Goal: Task Accomplishment & Management: Complete application form

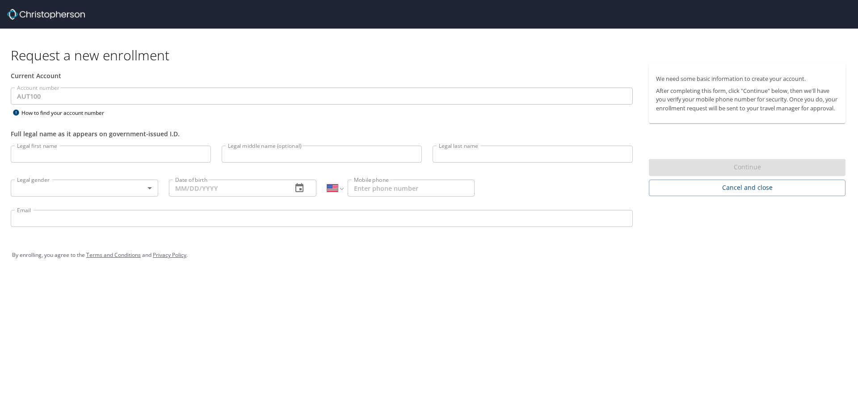
select select "US"
click at [95, 155] on input "Legal first name" at bounding box center [111, 154] width 200 height 17
type input "[PERSON_NAME]"
type input "B"
type input "[PERSON_NAME]"
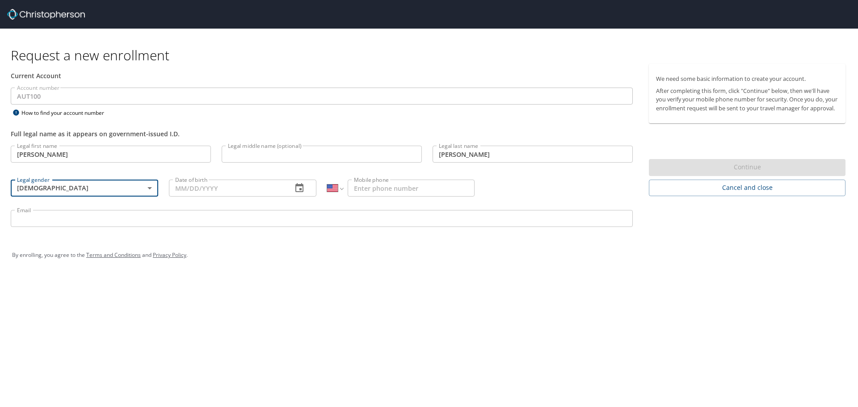
type input "[DEMOGRAPHIC_DATA]"
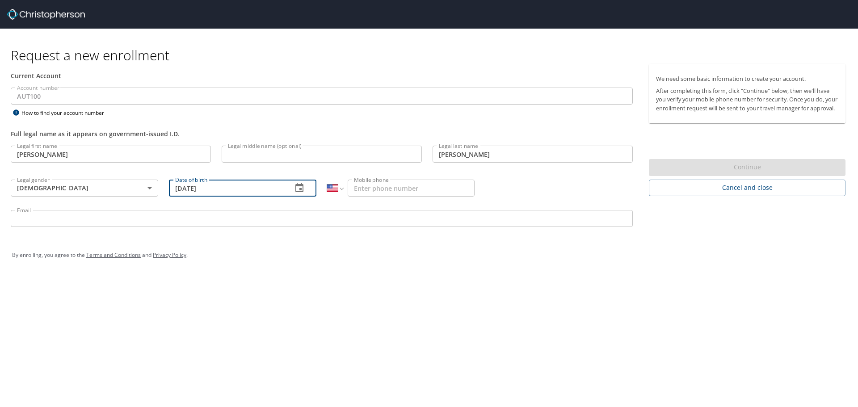
type input "[DATE]"
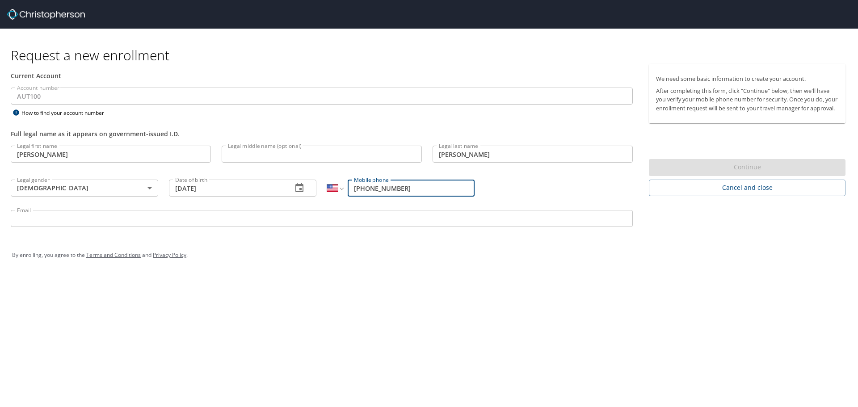
type input "[PHONE_NUMBER]"
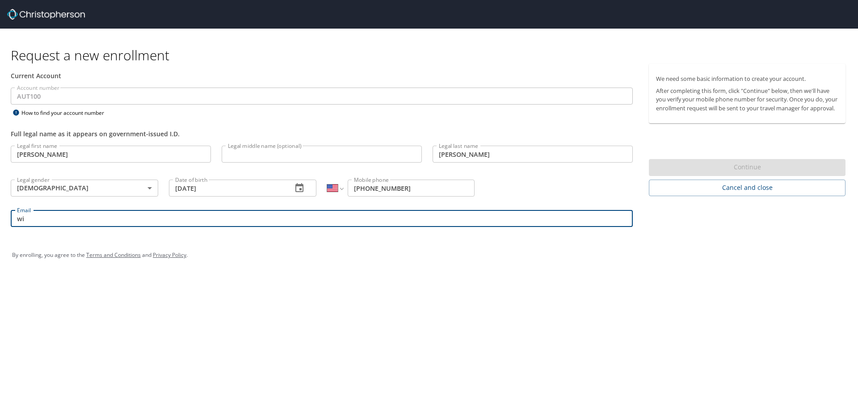
type input "w"
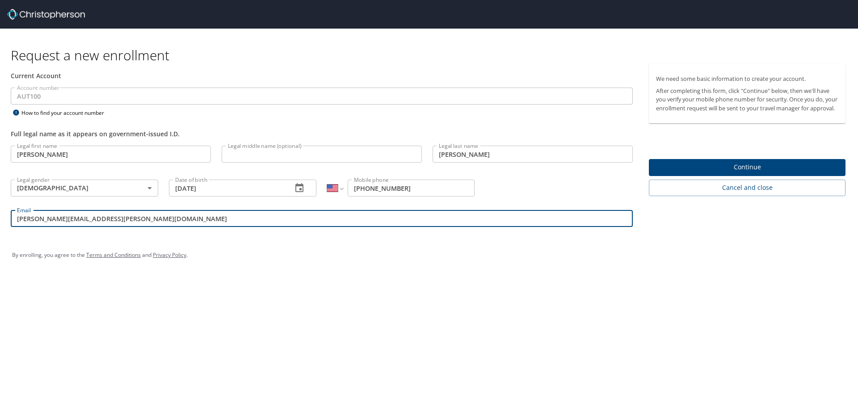
type input "[PERSON_NAME][EMAIL_ADDRESS][PERSON_NAME][DOMAIN_NAME]"
click at [759, 173] on span "Continue" at bounding box center [747, 167] width 182 height 11
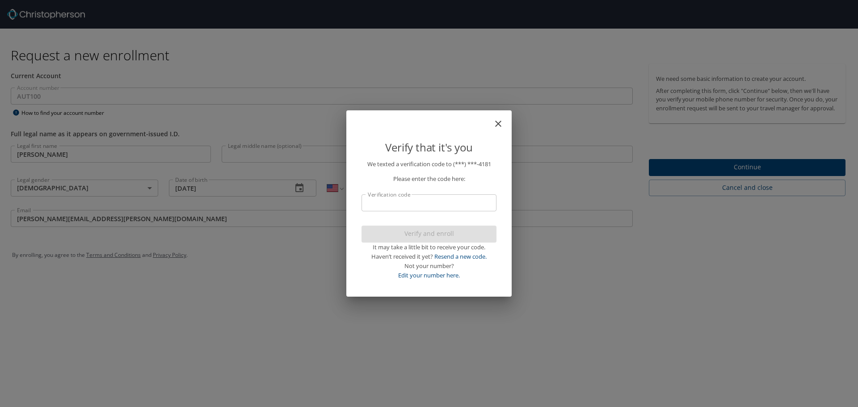
click at [420, 199] on input "Verification code" at bounding box center [428, 202] width 135 height 17
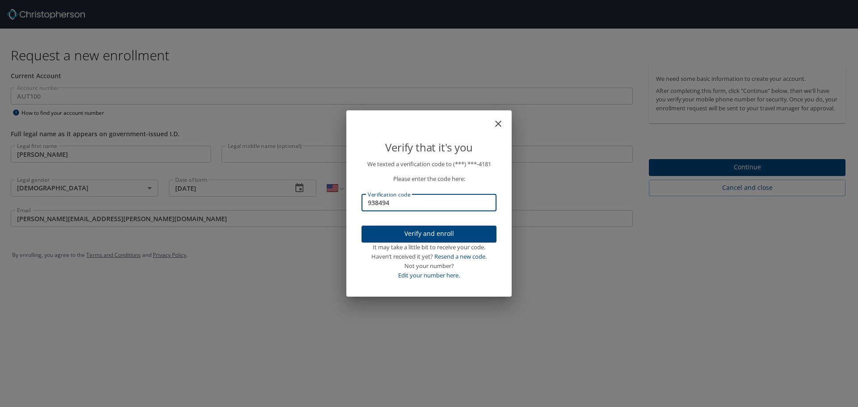
type input "938494"
click at [411, 232] on span "Verify and enroll" at bounding box center [429, 233] width 121 height 11
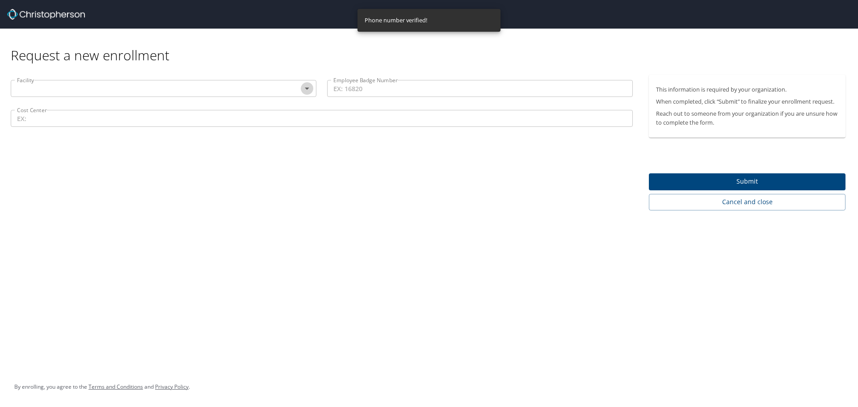
click at [304, 83] on icon "Open" at bounding box center [307, 88] width 11 height 11
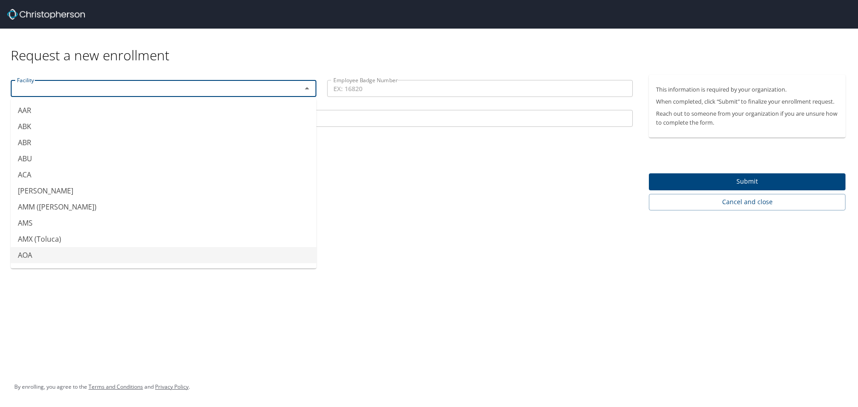
click at [40, 253] on li "AOA" at bounding box center [164, 255] width 306 height 16
type input "AOA"
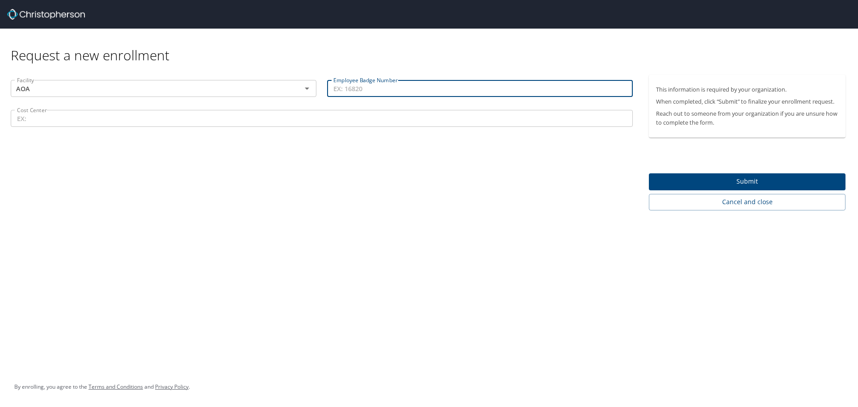
click at [409, 91] on input "Employee Badge Number" at bounding box center [480, 88] width 306 height 17
type input "10195733"
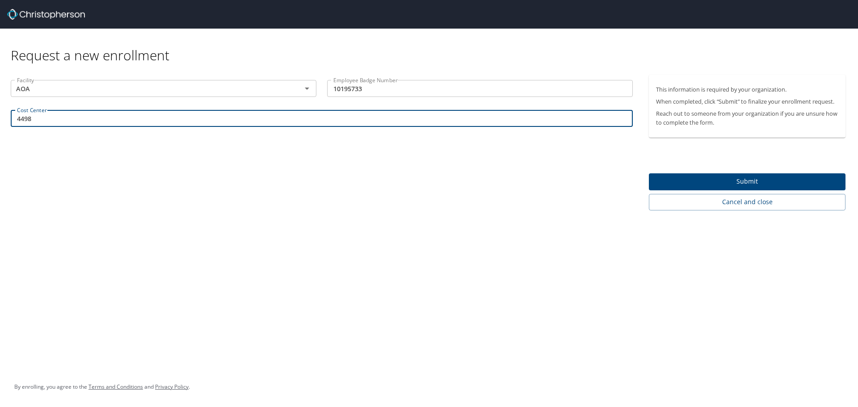
type input "4498"
click at [725, 181] on span "Submit" at bounding box center [747, 181] width 182 height 11
